Goal: Browse casually

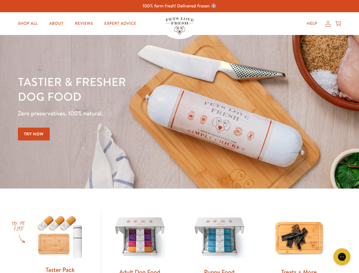
click at [180, 137] on div "Tastier & fresher dog food Zero preservatives. 100% natural. Try Now" at bounding box center [126, 111] width 216 height 75
click at [342, 257] on icon "Gorgias live chat" at bounding box center [341, 256] width 5 height 5
